Goal: Task Accomplishment & Management: Manage account settings

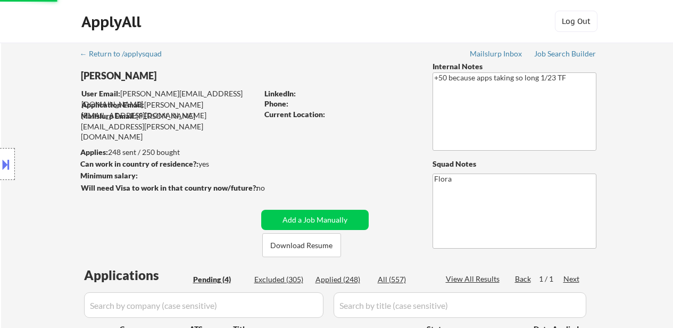
select select ""applied""
select select ""pending""
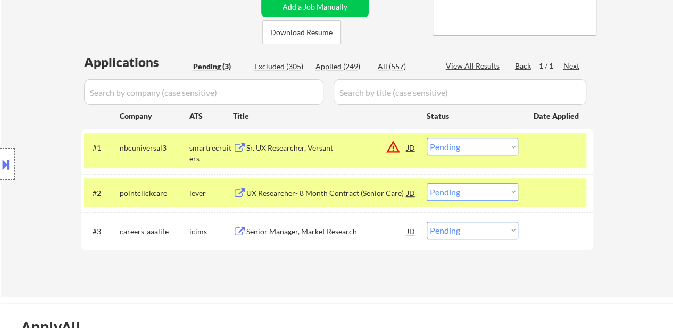
click at [497, 143] on select "Choose an option... Pending Applied Excluded (Questions) Excluded (Expired) Exc…" at bounding box center [473, 147] width 92 height 18
click at [427, 138] on select "Choose an option... Pending Applied Excluded (Questions) Excluded (Expired) Exc…" at bounding box center [473, 147] width 92 height 18
click at [574, 184] on div at bounding box center [557, 192] width 47 height 19
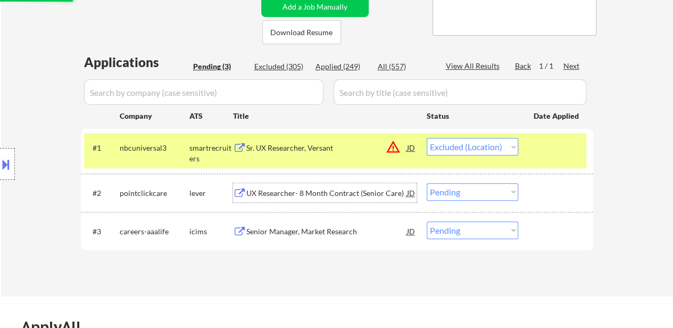
click at [350, 195] on div "UX Researcher- 8 Month Contract (Senior Care)" at bounding box center [326, 193] width 161 height 11
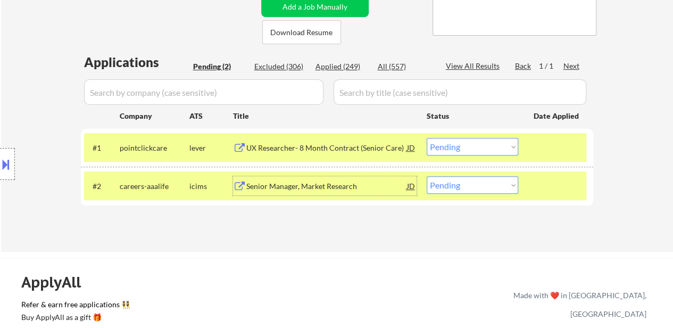
click at [255, 184] on div "Senior Manager, Market Research" at bounding box center [326, 186] width 161 height 11
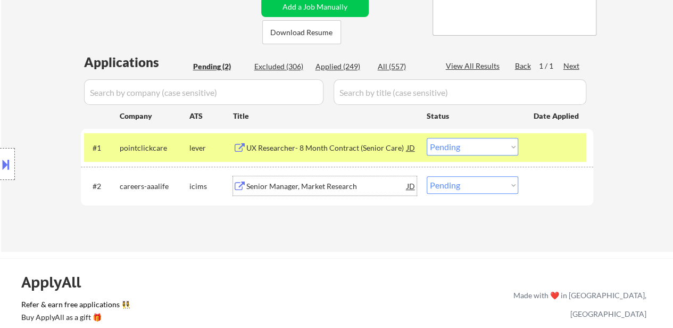
click at [465, 149] on select "Choose an option... Pending Applied Excluded (Questions) Excluded (Expired) Exc…" at bounding box center [473, 147] width 92 height 18
click at [427, 138] on select "Choose an option... Pending Applied Excluded (Questions) Excluded (Expired) Exc…" at bounding box center [473, 147] width 92 height 18
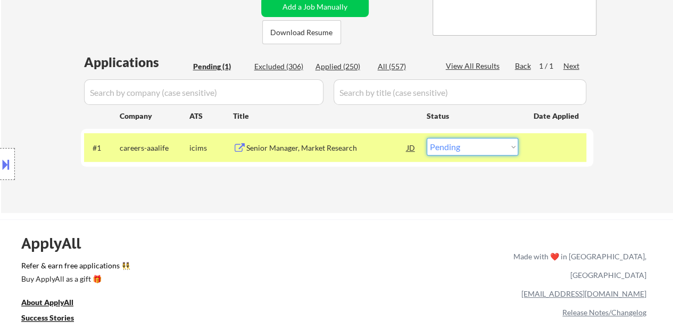
click at [489, 155] on select "Choose an option... Pending Applied Excluded (Questions) Excluded (Expired) Exc…" at bounding box center [473, 147] width 92 height 18
select select ""excluded""
click at [427, 138] on select "Choose an option... Pending Applied Excluded (Questions) Excluded (Expired) Exc…" at bounding box center [473, 147] width 92 height 18
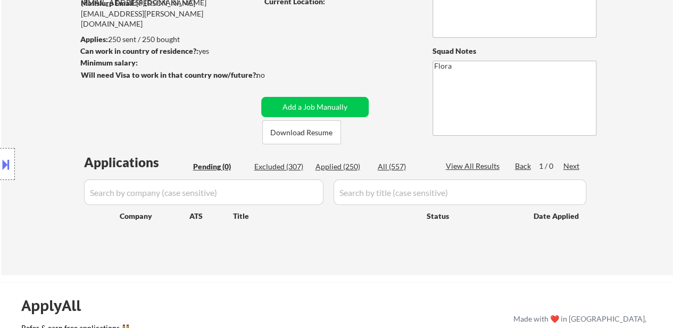
scroll to position [53, 0]
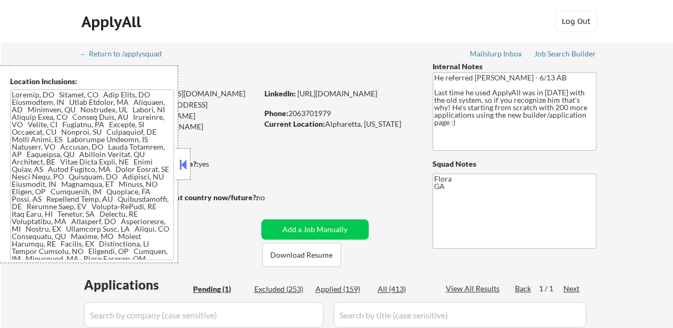
click at [183, 167] on button at bounding box center [183, 164] width 12 height 16
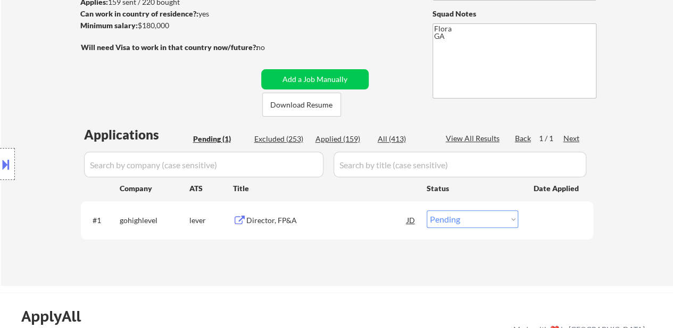
scroll to position [160, 0]
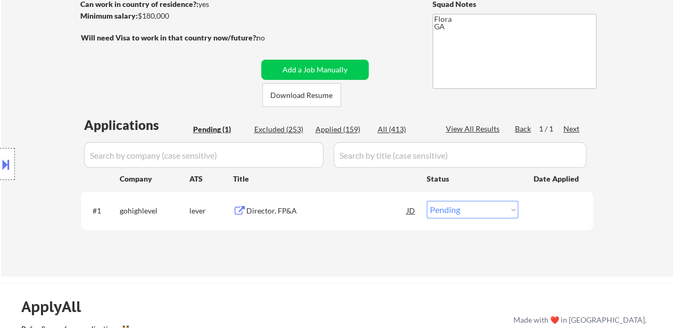
click at [287, 211] on div "Director, FP&A" at bounding box center [326, 210] width 161 height 11
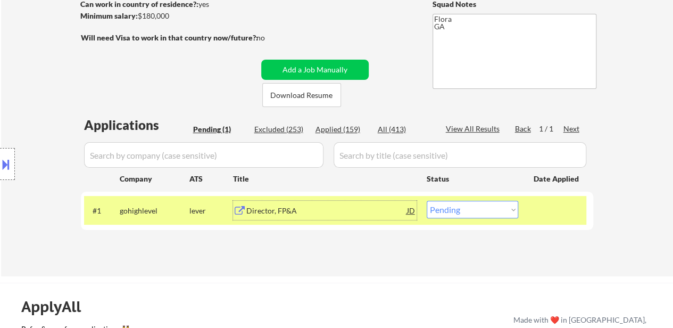
click at [483, 208] on select "Choose an option... Pending Applied Excluded (Questions) Excluded (Expired) Exc…" at bounding box center [473, 210] width 92 height 18
select select ""excluded__location_""
click at [427, 201] on select "Choose an option... Pending Applied Excluded (Questions) Excluded (Expired) Exc…" at bounding box center [473, 210] width 92 height 18
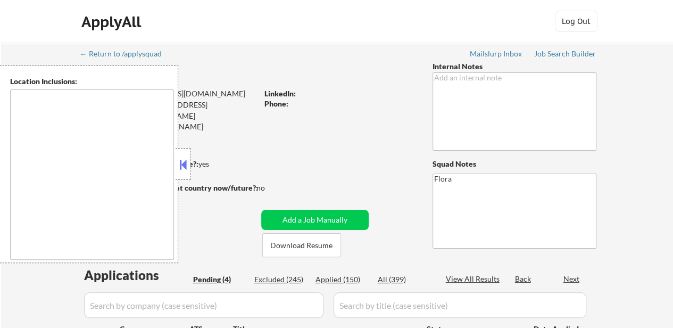
select select ""pending""
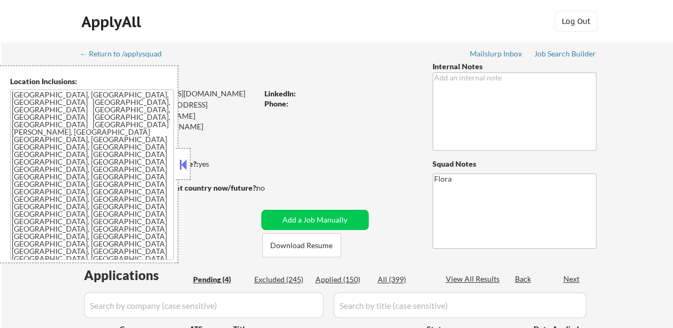
click at [185, 161] on button at bounding box center [183, 164] width 12 height 16
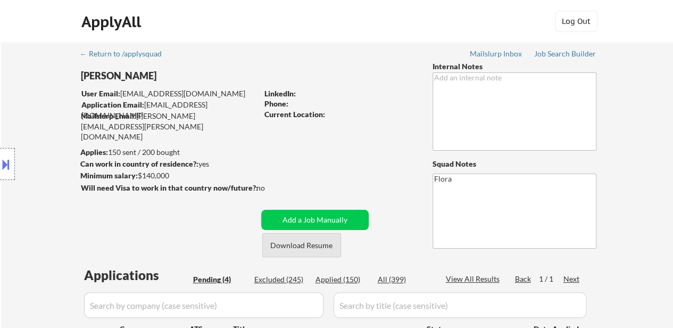
click at [312, 247] on button "Download Resume" at bounding box center [301, 245] width 79 height 24
